Goal: Task Accomplishment & Management: Use online tool/utility

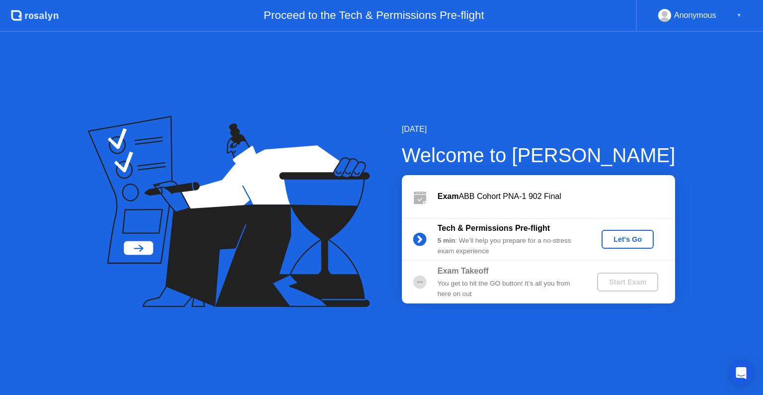
click at [616, 236] on div "Let's Go" at bounding box center [628, 239] width 44 height 8
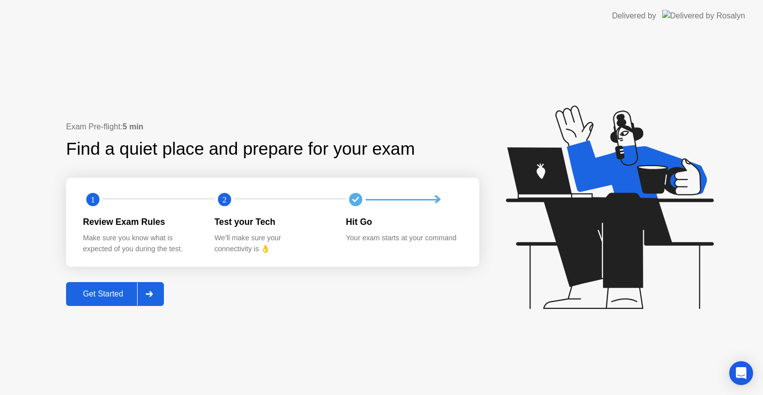
click at [99, 290] on div "Get Started" at bounding box center [103, 293] width 68 height 9
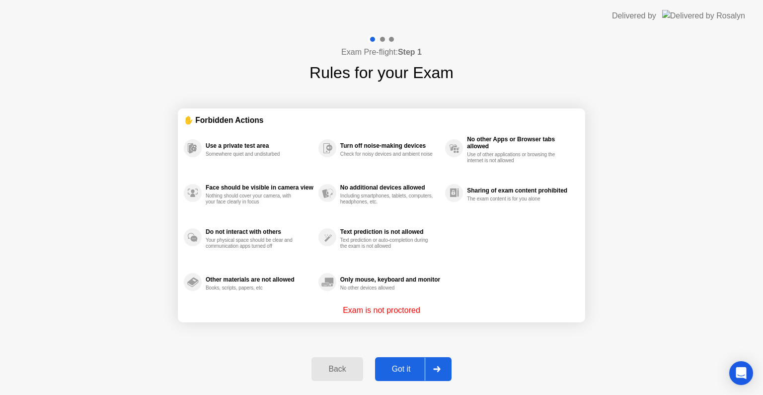
click at [399, 368] on div "Got it" at bounding box center [401, 368] width 47 height 9
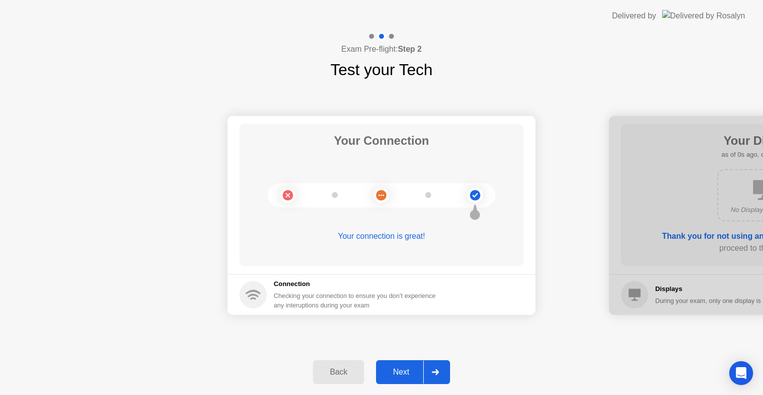
click at [399, 368] on div "Next" at bounding box center [401, 371] width 44 height 9
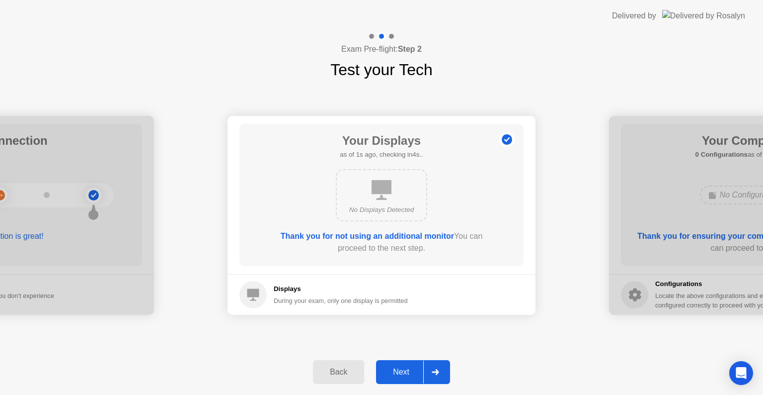
click at [399, 368] on div "Next" at bounding box center [401, 371] width 44 height 9
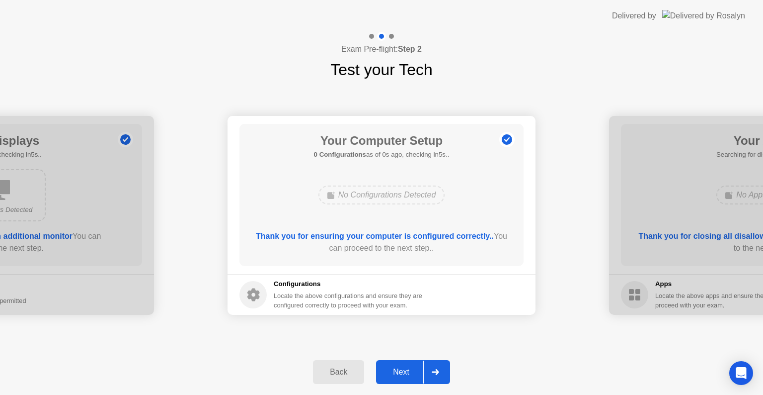
click at [399, 367] on div "Next" at bounding box center [401, 371] width 44 height 9
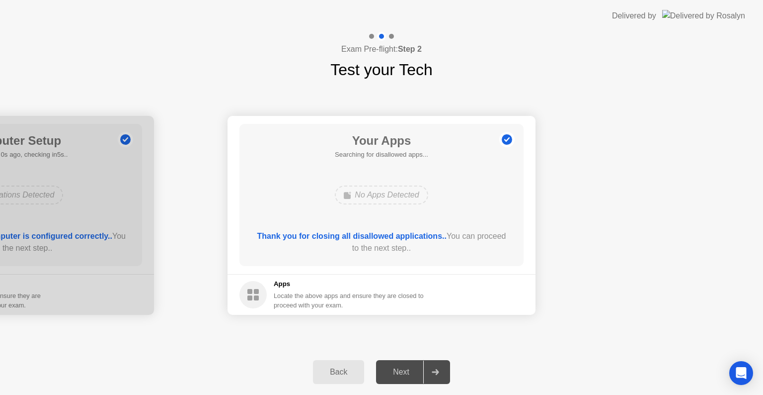
click at [399, 367] on div "Next" at bounding box center [401, 371] width 44 height 9
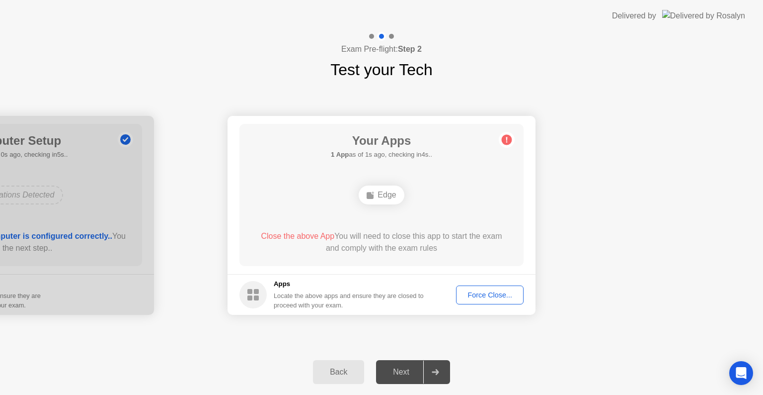
click at [471, 302] on button "Force Close..." at bounding box center [490, 294] width 68 height 19
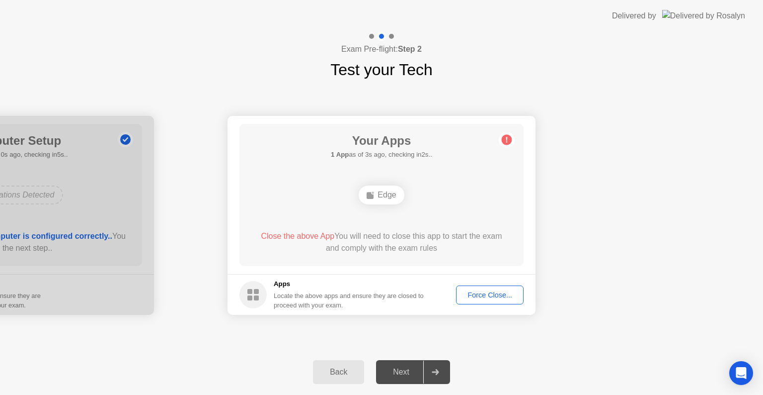
click at [477, 291] on div "Force Close..." at bounding box center [490, 295] width 61 height 8
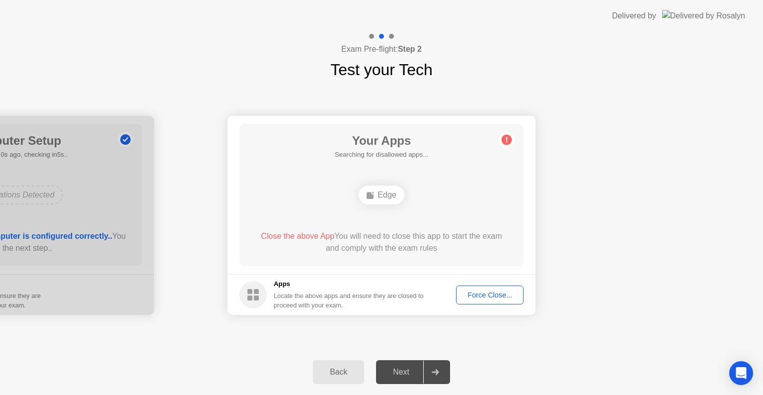
click at [490, 296] on div "Force Close..." at bounding box center [490, 295] width 61 height 8
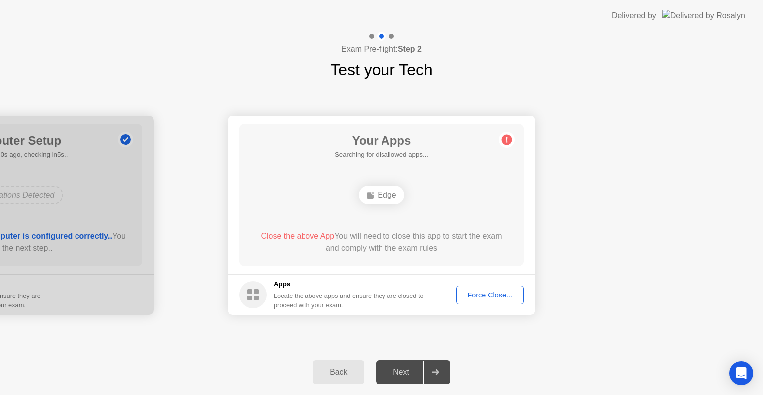
click at [463, 293] on div "Force Close..." at bounding box center [490, 295] width 61 height 8
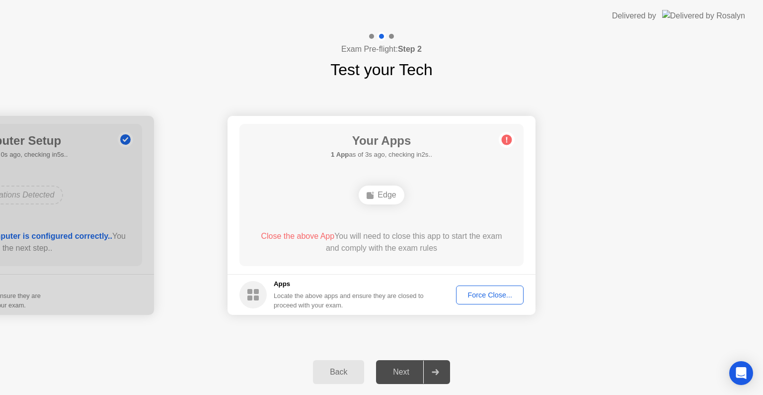
click at [495, 294] on div "Force Close..." at bounding box center [490, 295] width 61 height 8
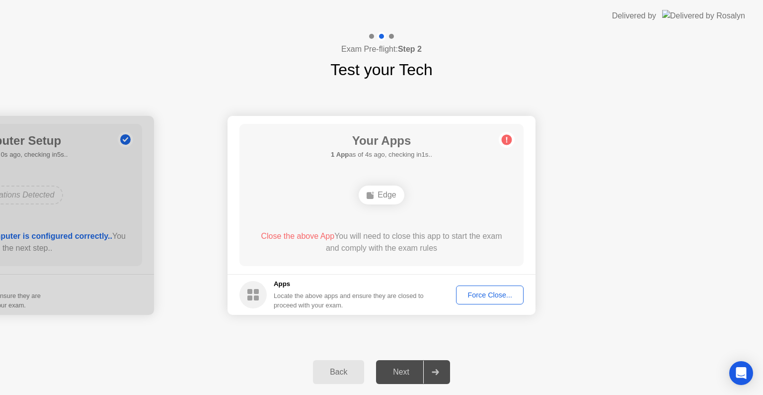
click at [468, 294] on div "Force Close..." at bounding box center [490, 295] width 61 height 8
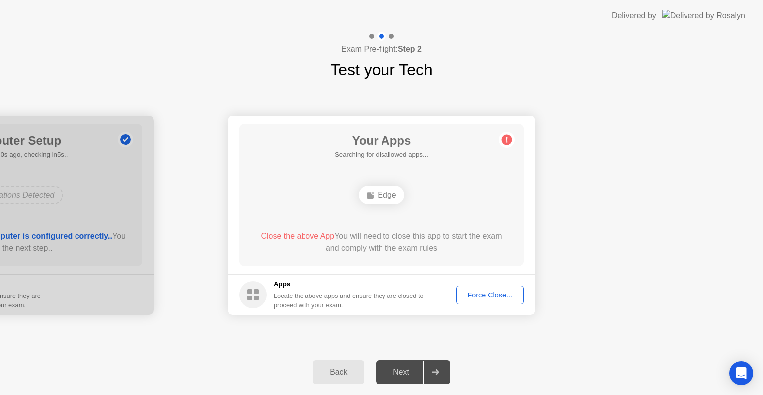
click at [469, 292] on div "Force Close..." at bounding box center [490, 295] width 61 height 8
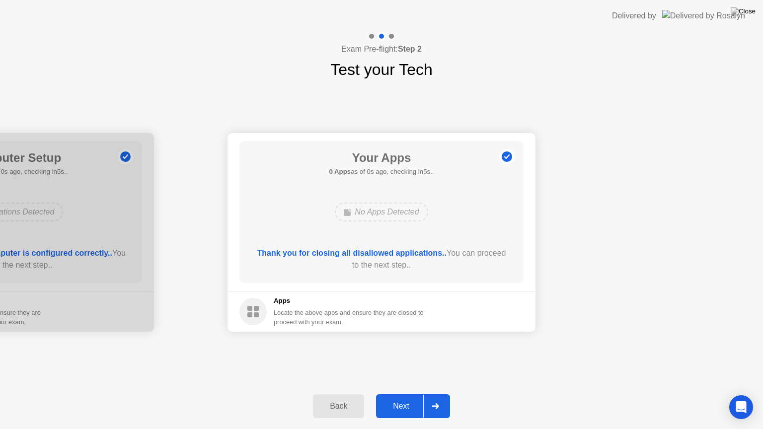
click at [415, 394] on div "Next" at bounding box center [401, 406] width 44 height 9
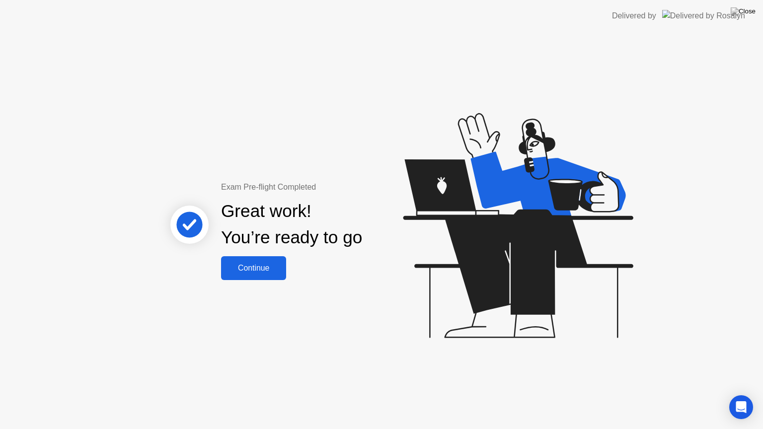
click at [243, 275] on button "Continue" at bounding box center [253, 268] width 65 height 24
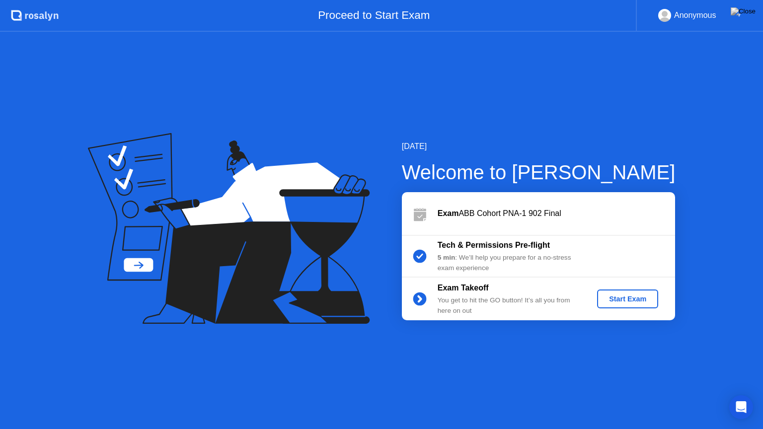
click at [631, 301] on div "Start Exam" at bounding box center [627, 299] width 53 height 8
